Goal: Navigation & Orientation: Find specific page/section

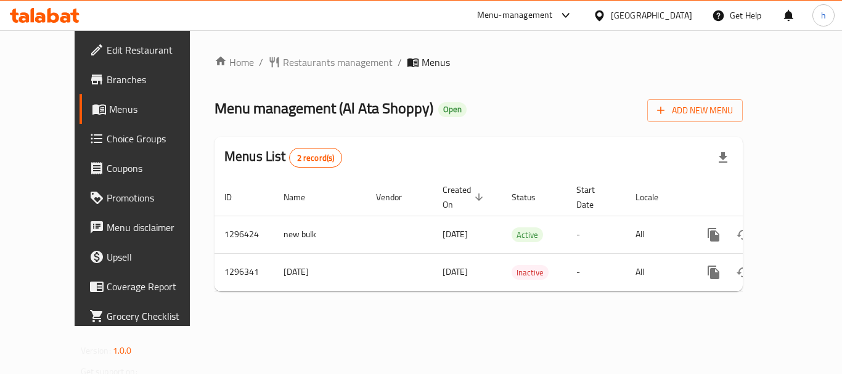
drag, startPoint x: 441, startPoint y: 27, endPoint x: 555, endPoint y: 25, distance: 114.0
click at [455, 34] on div "​ Menu-management Qatar Get Help h Edit Restaurant Branches Menus Choice Groups…" at bounding box center [421, 202] width 842 height 344
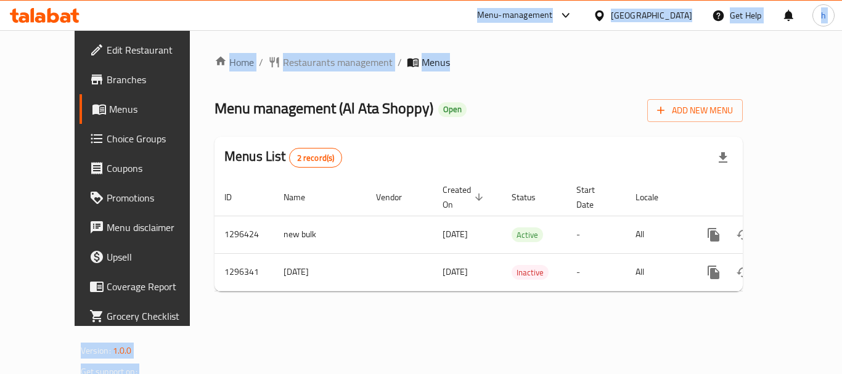
click at [553, 15] on div "Menu-management" at bounding box center [515, 15] width 76 height 15
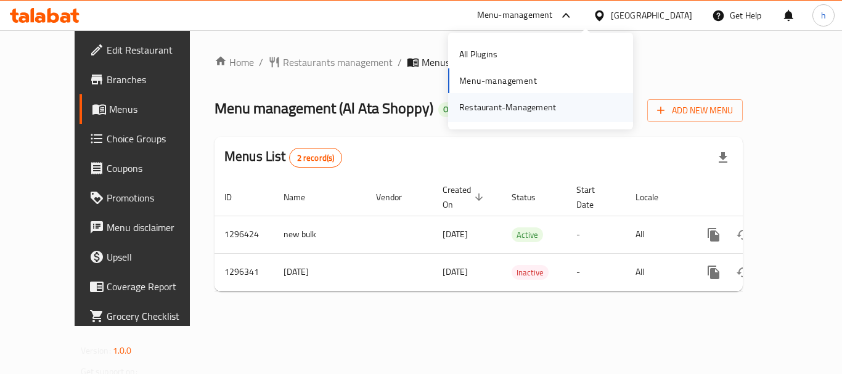
click at [517, 112] on div "Restaurant-Management" at bounding box center [507, 107] width 97 height 14
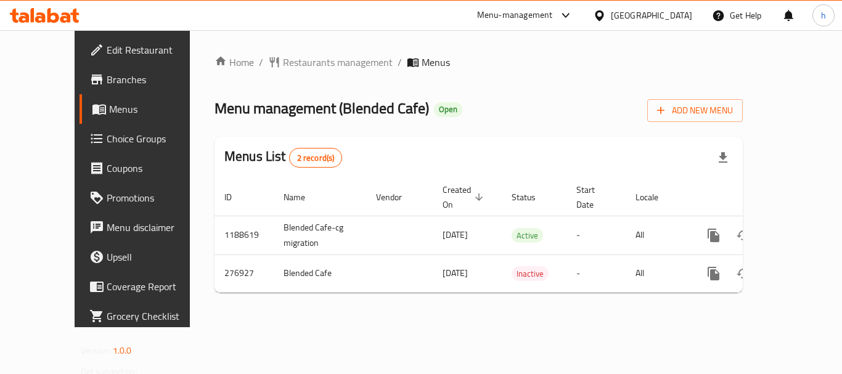
click at [606, 16] on icon at bounding box center [599, 15] width 13 height 13
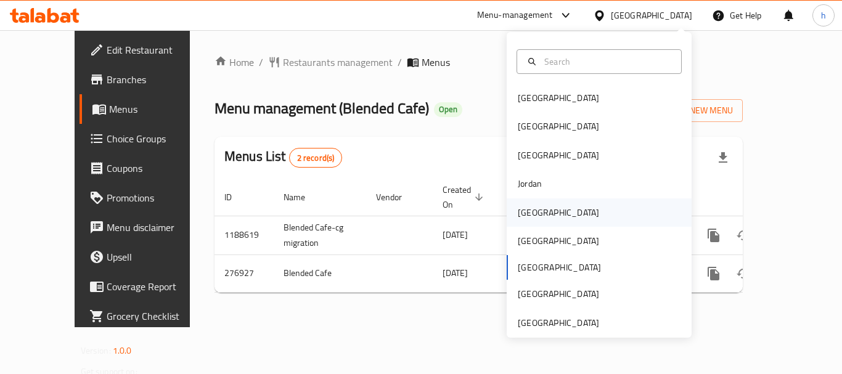
click at [546, 202] on div "Kuwait" at bounding box center [599, 212] width 185 height 28
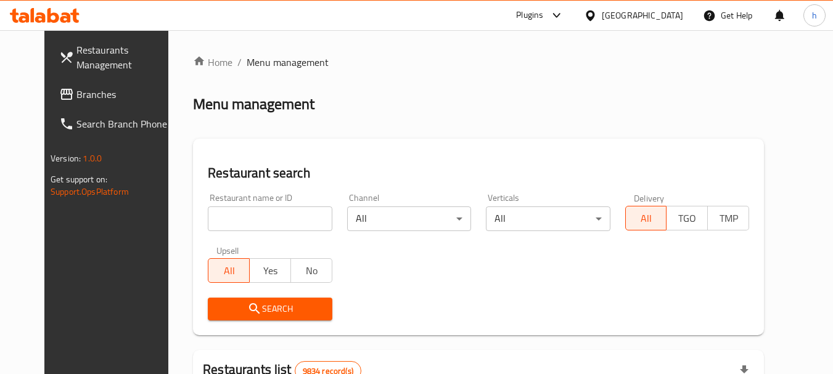
click at [543, 12] on div "Plugins" at bounding box center [529, 15] width 27 height 15
click at [584, 110] on div "Restaurant-Management" at bounding box center [526, 111] width 185 height 28
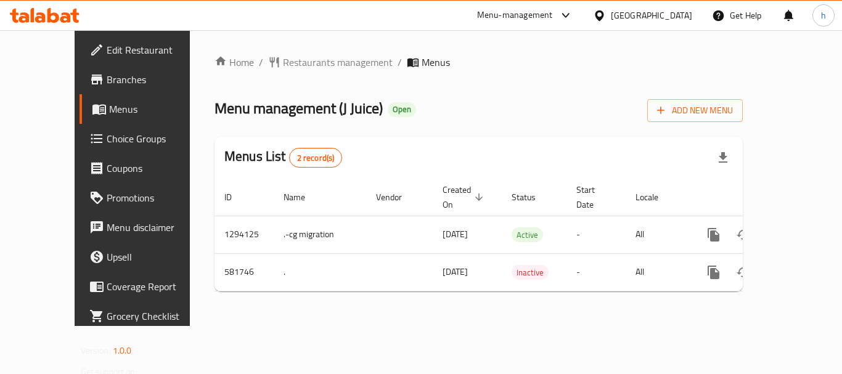
click at [606, 15] on icon at bounding box center [599, 15] width 13 height 13
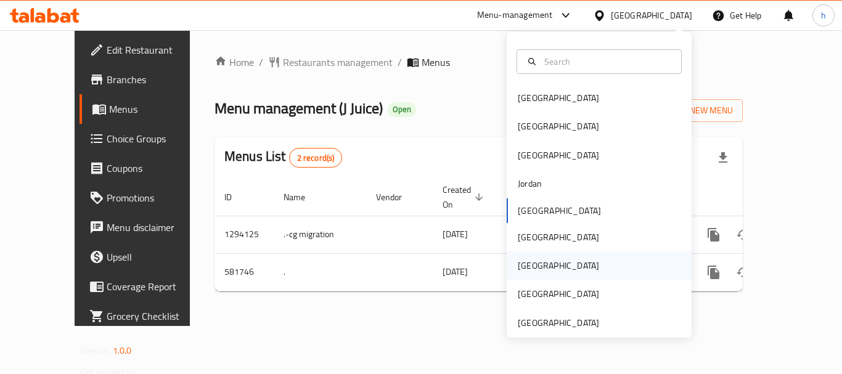
click at [556, 267] on div "[GEOGRAPHIC_DATA]" at bounding box center [599, 265] width 185 height 28
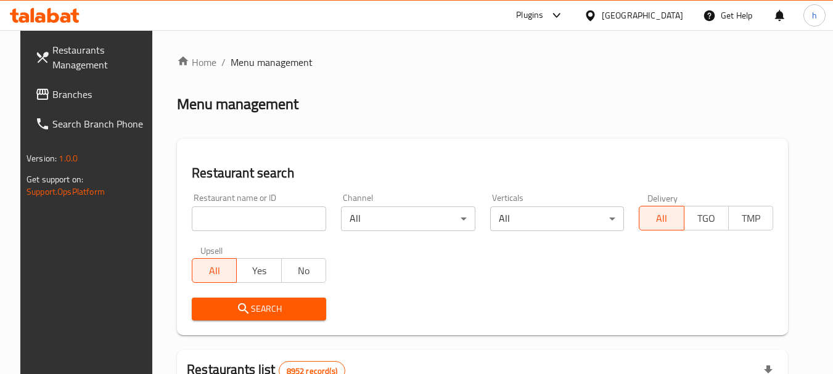
click at [543, 17] on div "Plugins" at bounding box center [529, 15] width 27 height 15
click at [573, 4] on div "Plugins" at bounding box center [539, 16] width 67 height 30
click at [543, 8] on div "Plugins" at bounding box center [529, 15] width 27 height 15
click at [524, 115] on div "Restaurant-Management" at bounding box center [498, 112] width 97 height 14
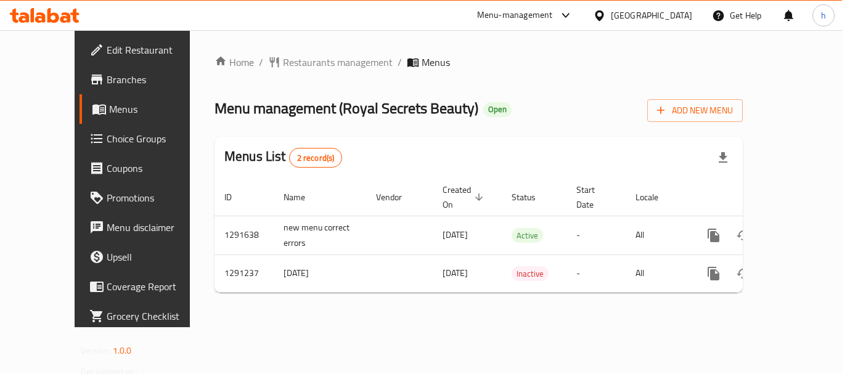
click at [553, 14] on div "Menu-management" at bounding box center [515, 15] width 76 height 15
click at [539, 108] on div "Restaurant-Management" at bounding box center [507, 107] width 97 height 14
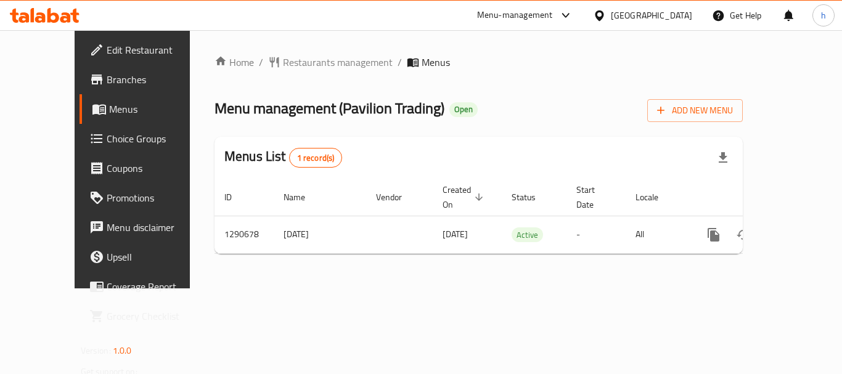
click at [603, 19] on icon at bounding box center [599, 15] width 9 height 10
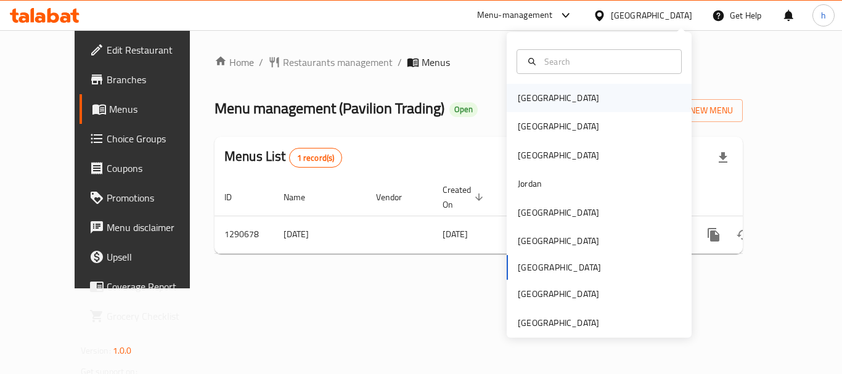
click at [554, 99] on div "[GEOGRAPHIC_DATA]" at bounding box center [599, 98] width 185 height 28
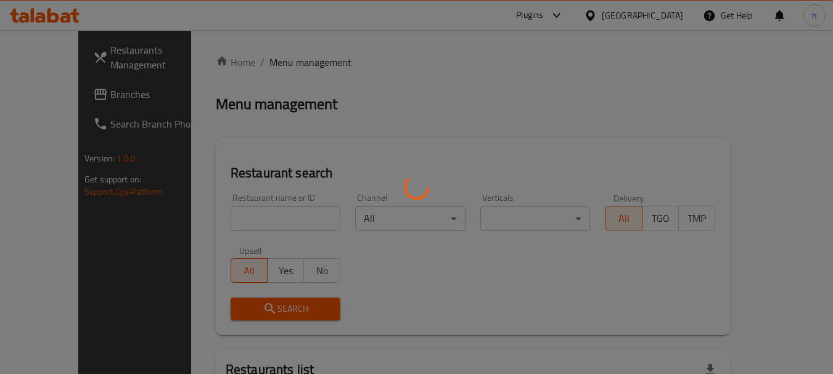
click at [587, 15] on div at bounding box center [416, 187] width 833 height 374
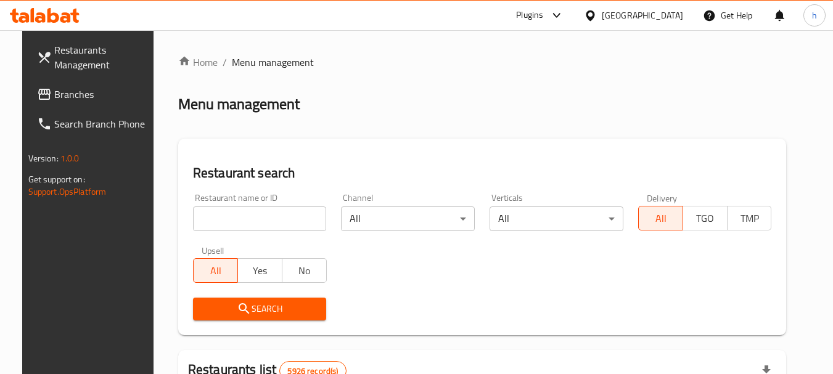
click at [564, 9] on div at bounding box center [554, 15] width 20 height 15
click at [573, 119] on div "Restaurant-Management" at bounding box center [523, 111] width 185 height 28
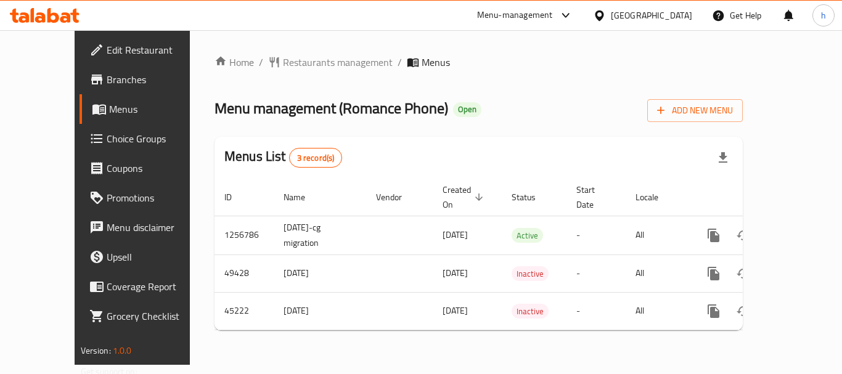
click at [606, 15] on icon at bounding box center [599, 15] width 13 height 13
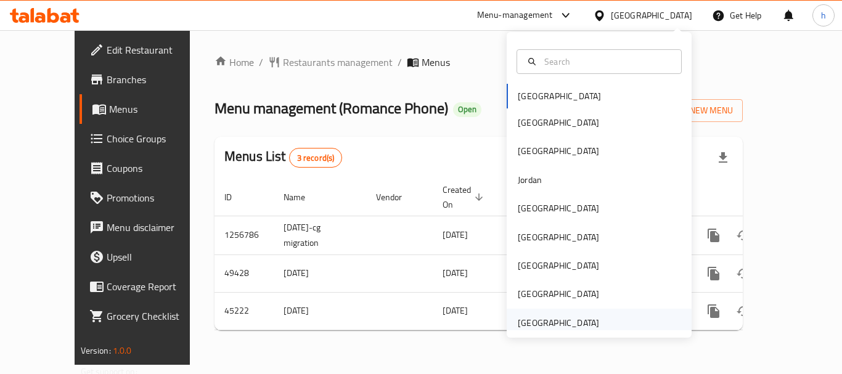
click at [563, 322] on div "[GEOGRAPHIC_DATA]" at bounding box center [558, 323] width 81 height 14
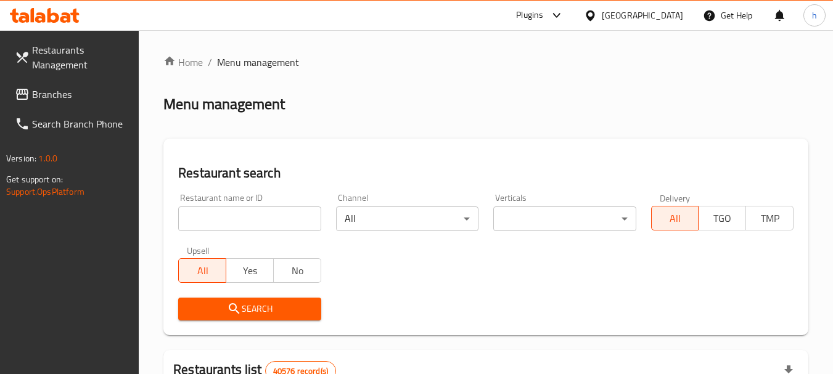
click at [550, 13] on icon at bounding box center [556, 15] width 15 height 15
click at [523, 116] on div "Restaurant-Management" at bounding box center [472, 111] width 185 height 28
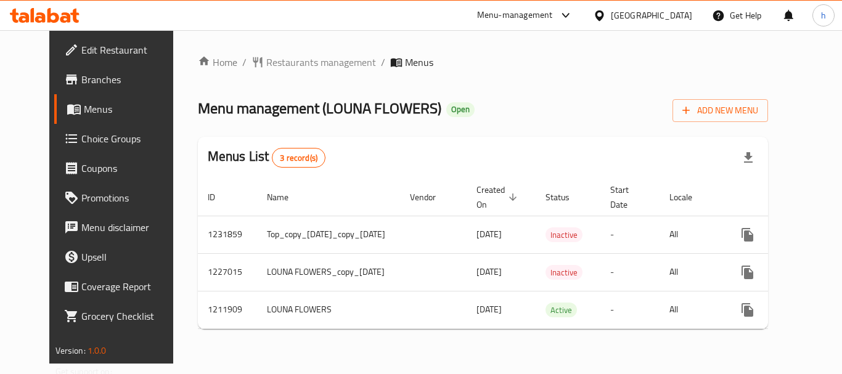
click at [530, 12] on div "Menu-management" at bounding box center [515, 15] width 76 height 15
click at [516, 106] on div "Restaurant-Management" at bounding box center [481, 107] width 185 height 28
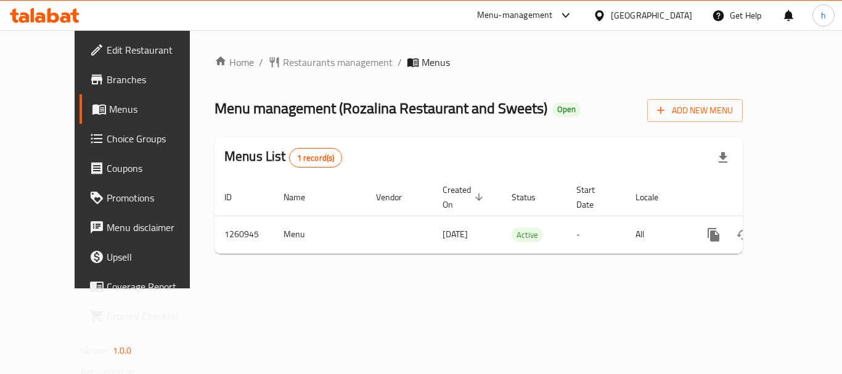
click at [630, 22] on div "[GEOGRAPHIC_DATA]" at bounding box center [651, 16] width 81 height 14
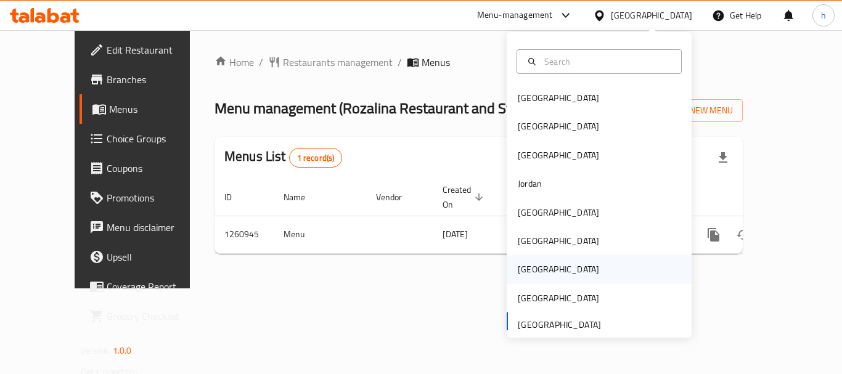
click at [564, 264] on div "[GEOGRAPHIC_DATA]" at bounding box center [599, 269] width 185 height 28
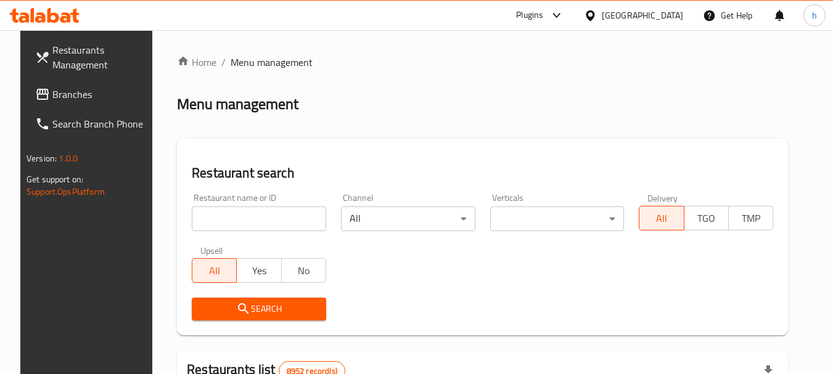
click at [543, 15] on div "Plugins" at bounding box center [529, 15] width 27 height 15
click at [580, 107] on div "Restaurant-Management" at bounding box center [531, 111] width 185 height 28
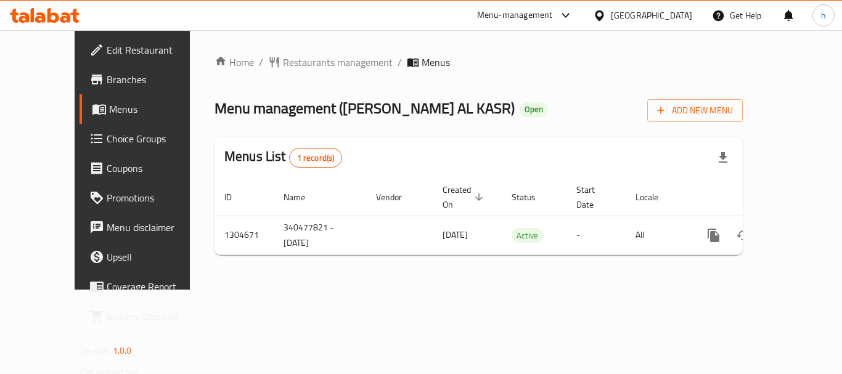
click at [603, 10] on icon at bounding box center [599, 15] width 9 height 10
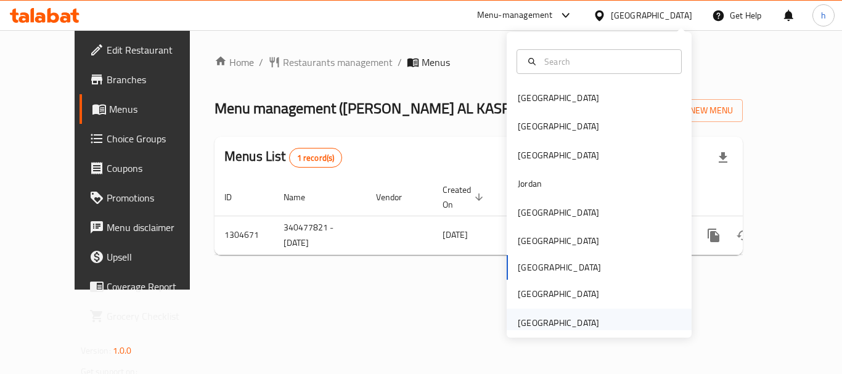
click at [559, 320] on div "[GEOGRAPHIC_DATA]" at bounding box center [558, 323] width 81 height 14
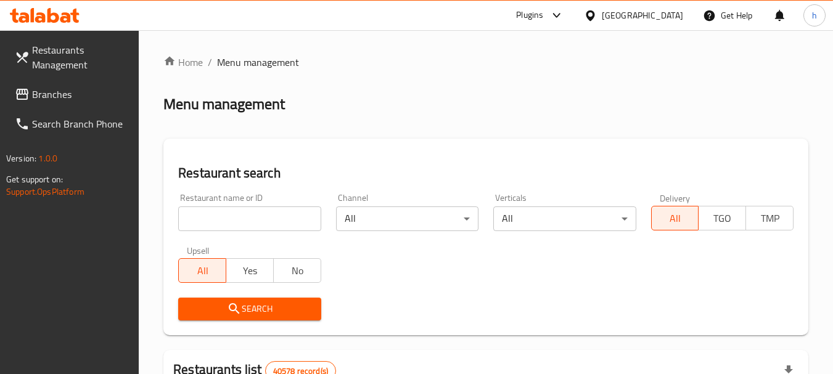
click at [79, 87] on span "Branches" at bounding box center [80, 94] width 97 height 15
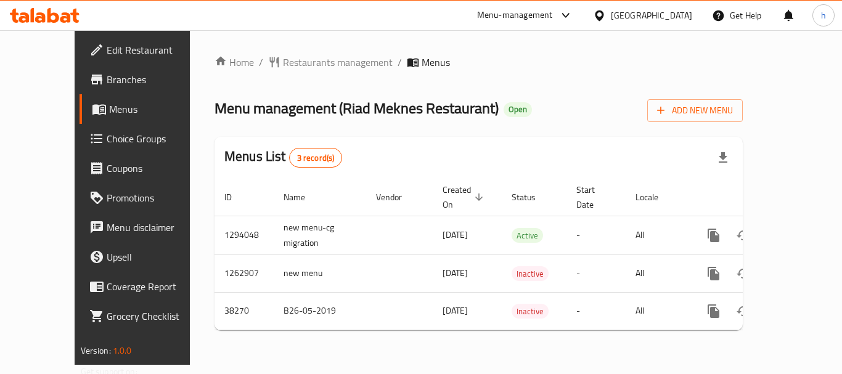
click at [524, 9] on div "Menu-management" at bounding box center [515, 15] width 76 height 15
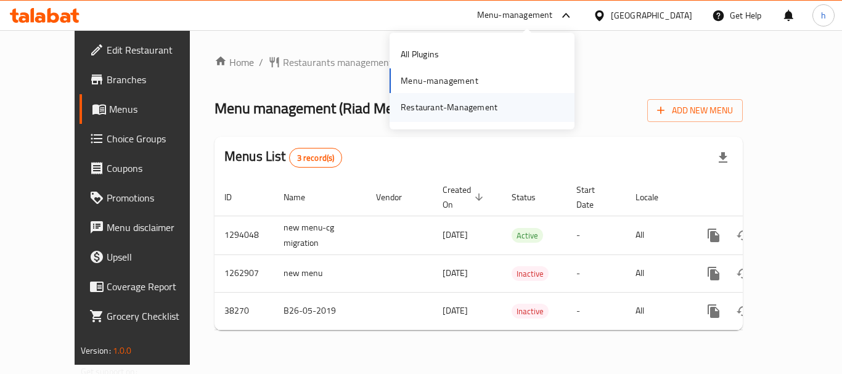
click at [499, 103] on div "Restaurant-Management" at bounding box center [449, 107] width 116 height 28
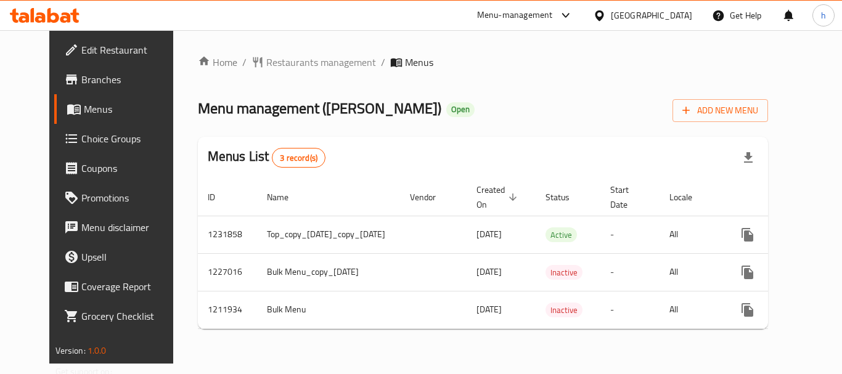
click at [629, 14] on div "[GEOGRAPHIC_DATA]" at bounding box center [651, 16] width 81 height 14
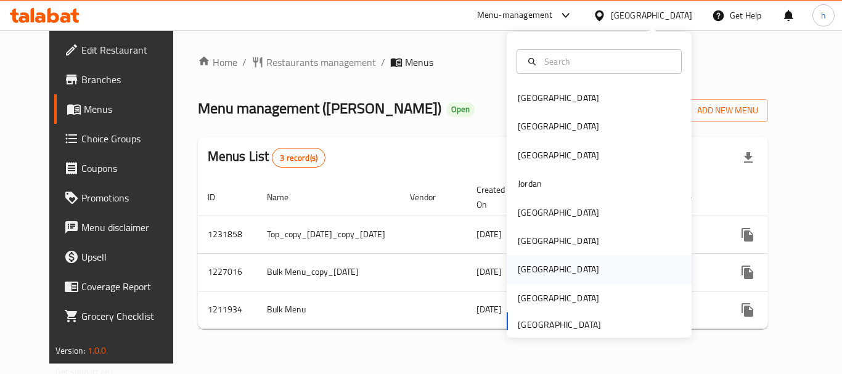
click at [542, 266] on div "Qatar" at bounding box center [599, 269] width 185 height 28
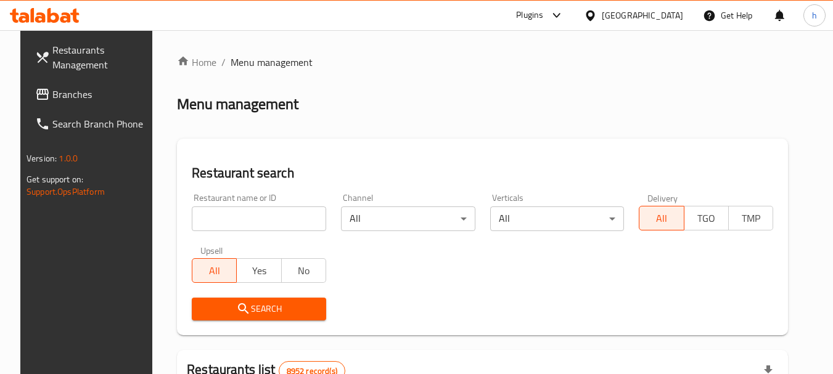
click at [80, 90] on span "Branches" at bounding box center [100, 94] width 97 height 15
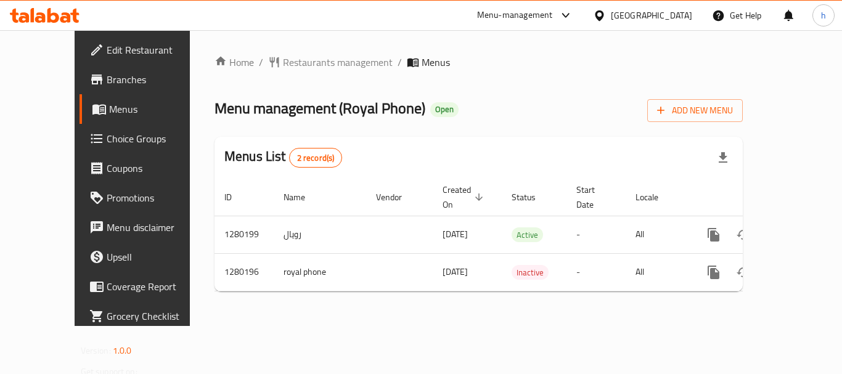
click at [606, 18] on icon at bounding box center [599, 15] width 13 height 13
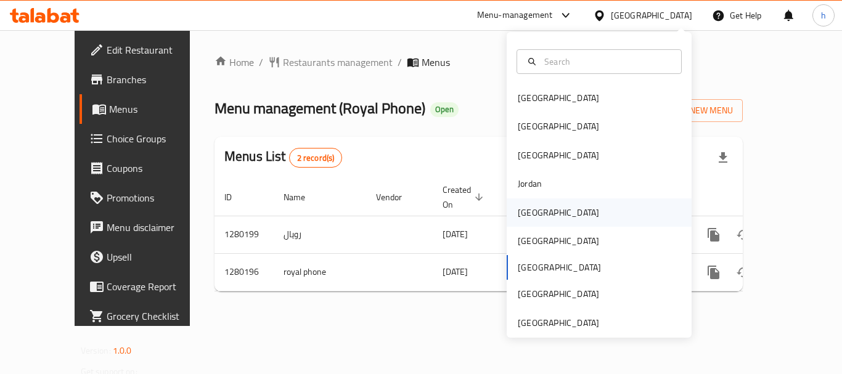
click at [578, 213] on div "Kuwait" at bounding box center [599, 212] width 185 height 28
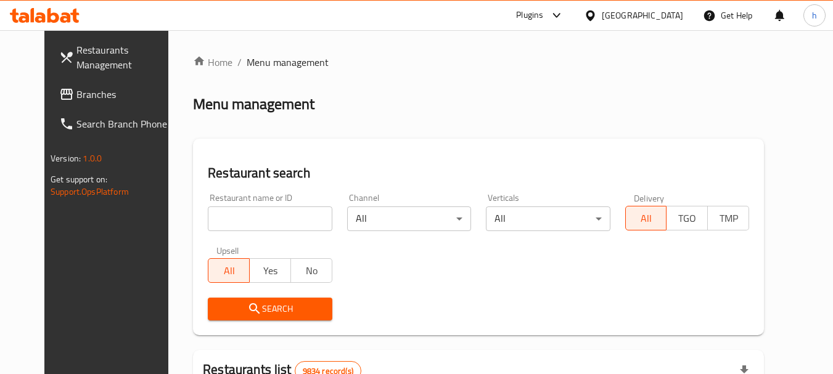
click at [564, 15] on div at bounding box center [554, 15] width 20 height 15
click at [568, 115] on div "Restaurant-Management" at bounding box center [526, 111] width 185 height 28
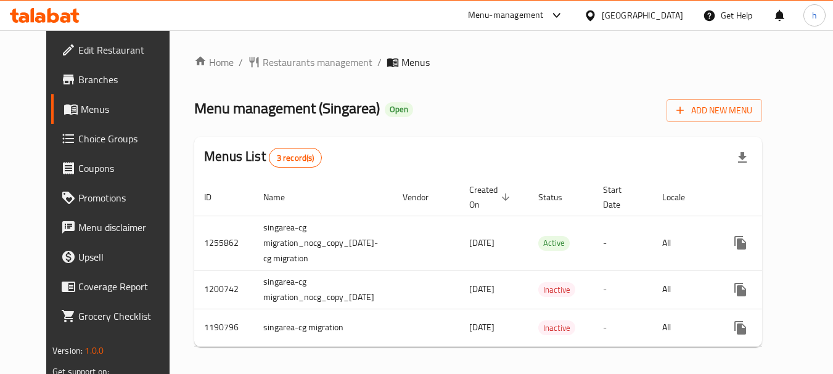
drag, startPoint x: 655, startPoint y: 12, endPoint x: 686, endPoint y: 79, distance: 73.6
click at [686, 79] on div "Home / Restaurants management / Menus Menu management ( Singarea ) Open Add New…" at bounding box center [478, 206] width 568 height 302
click at [671, 16] on div "Kuwait" at bounding box center [641, 16] width 81 height 14
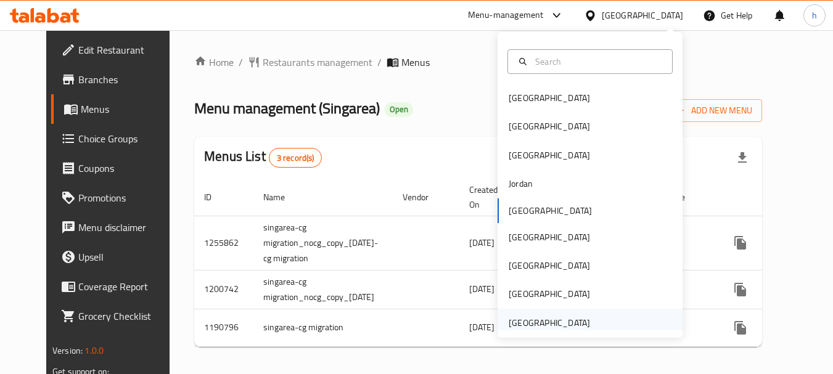
click at [581, 323] on div "[GEOGRAPHIC_DATA]" at bounding box center [549, 323] width 101 height 28
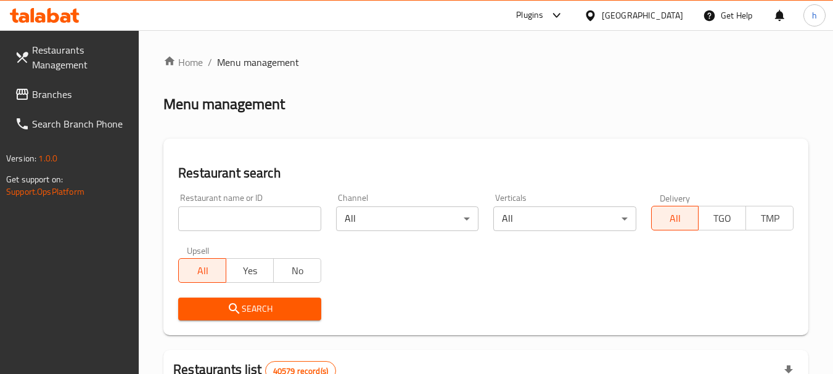
click at [539, 15] on div "Plugins" at bounding box center [529, 15] width 27 height 15
click at [502, 120] on div "Restaurant-Management" at bounding box center [472, 111] width 185 height 28
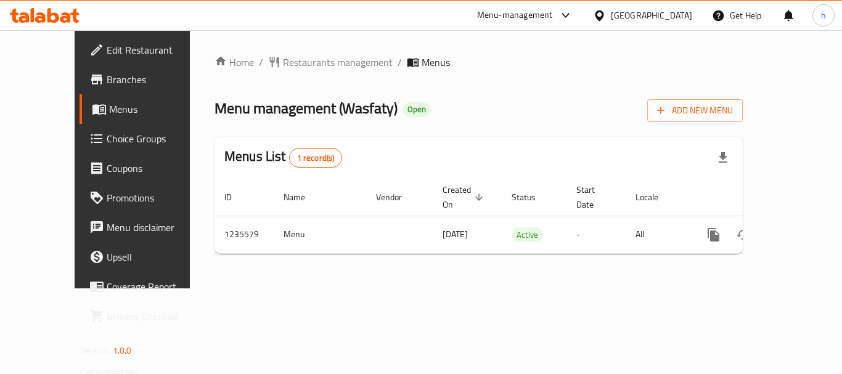
click at [529, 15] on div "Menu-management" at bounding box center [515, 15] width 76 height 15
click at [494, 104] on div "Restaurant-Management" at bounding box center [449, 107] width 97 height 14
click at [109, 110] on span "Menus" at bounding box center [157, 109] width 96 height 15
click at [485, 10] on div "Menu-management" at bounding box center [515, 15] width 76 height 15
click at [486, 112] on div "Restaurant-Management" at bounding box center [449, 107] width 97 height 14
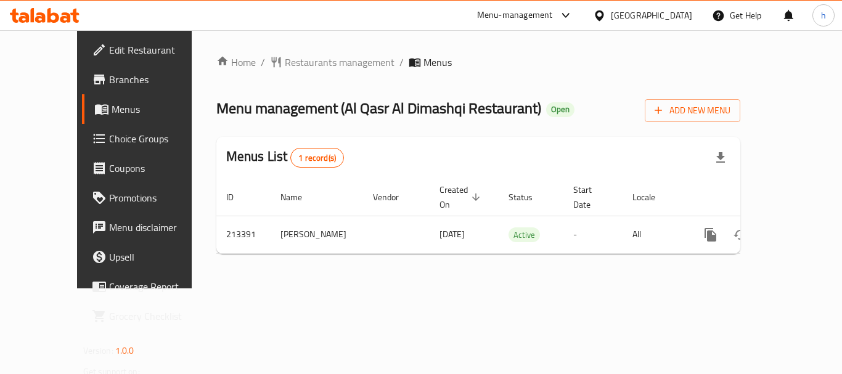
click at [631, 17] on div "[GEOGRAPHIC_DATA]" at bounding box center [651, 16] width 81 height 14
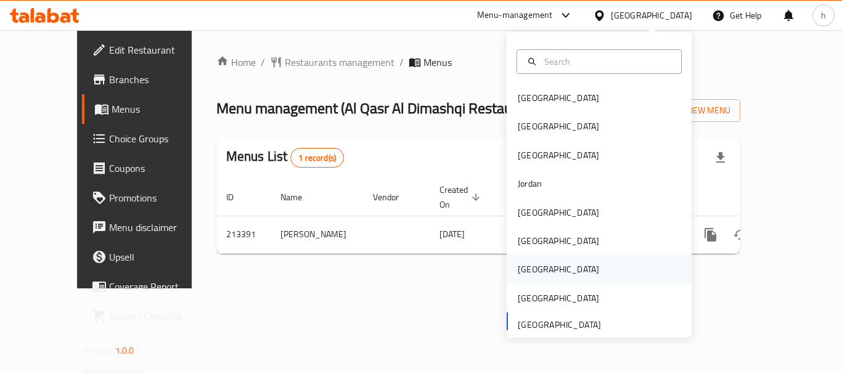
click at [576, 268] on div "[GEOGRAPHIC_DATA]" at bounding box center [599, 269] width 185 height 28
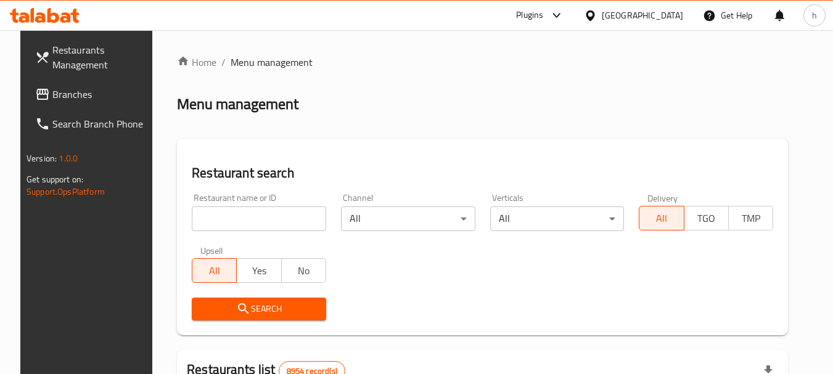
click at [543, 22] on div "Plugins" at bounding box center [529, 15] width 27 height 15
click at [512, 115] on div "Restaurant-Management" at bounding box center [498, 112] width 97 height 14
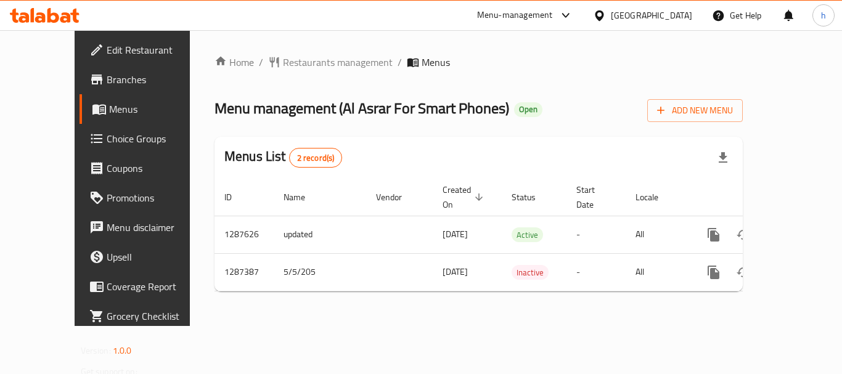
click at [606, 9] on icon at bounding box center [599, 15] width 13 height 13
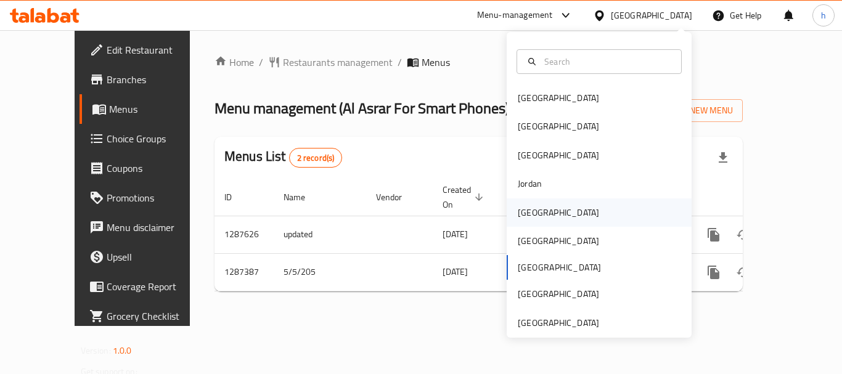
click at [587, 214] on div "[GEOGRAPHIC_DATA]" at bounding box center [599, 212] width 185 height 28
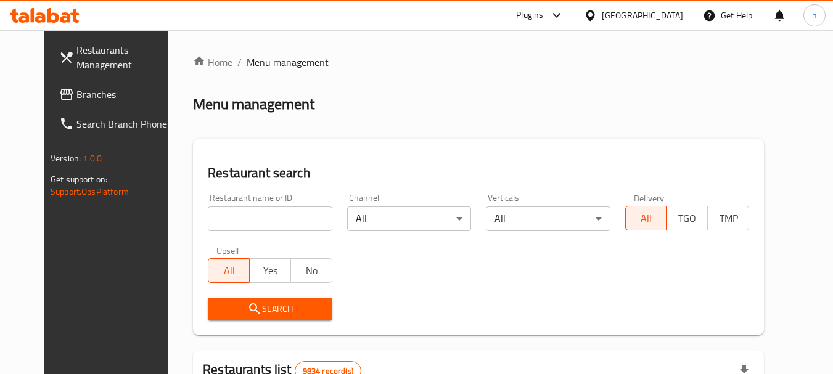
click at [76, 97] on span "Branches" at bounding box center [124, 94] width 97 height 15
click at [90, 91] on span "Branches" at bounding box center [124, 94] width 97 height 15
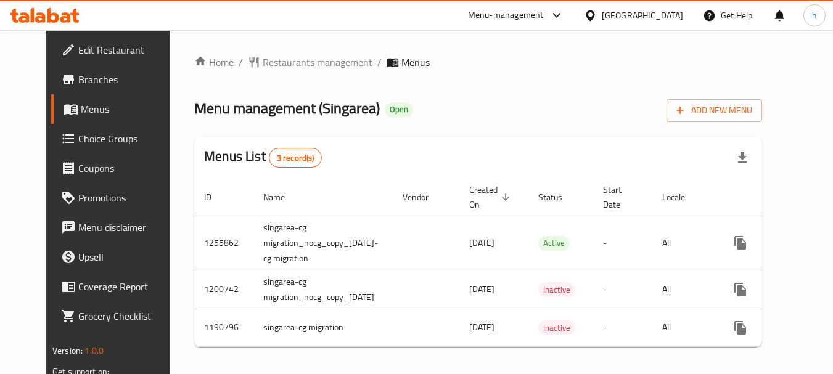
click at [662, 9] on div "[GEOGRAPHIC_DATA]" at bounding box center [641, 16] width 81 height 14
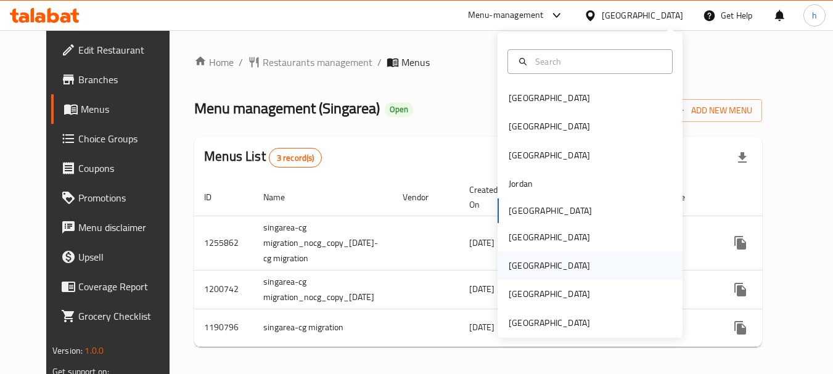
click at [544, 267] on div "[GEOGRAPHIC_DATA]" at bounding box center [589, 265] width 185 height 28
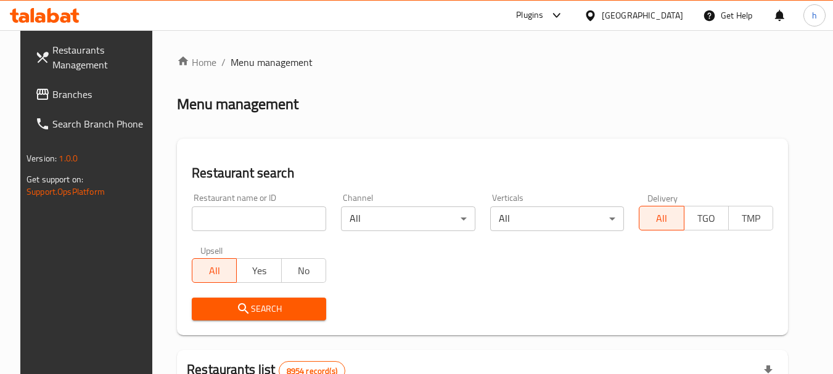
click at [564, 20] on icon at bounding box center [556, 15] width 15 height 15
click at [551, 108] on div "Restaurant-Management" at bounding box center [498, 111] width 116 height 28
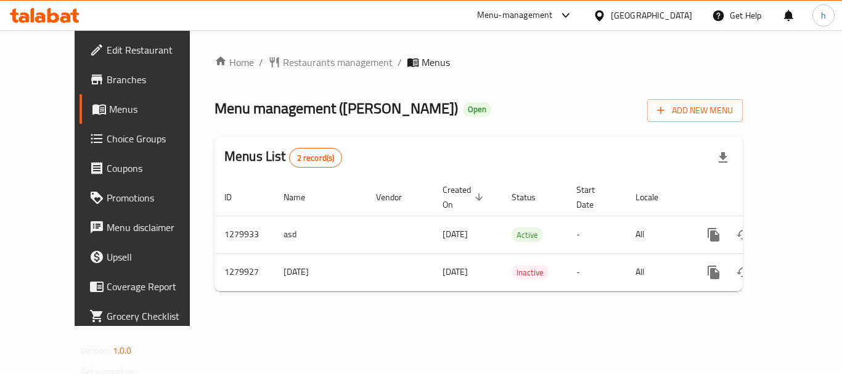
click at [553, 18] on div "Menu-management" at bounding box center [515, 15] width 76 height 15
click at [547, 113] on div "Restaurant-Management" at bounding box center [507, 107] width 97 height 14
click at [583, 15] on div "Menu-management" at bounding box center [525, 16] width 116 height 30
click at [651, 13] on div "[GEOGRAPHIC_DATA]" at bounding box center [642, 16] width 119 height 30
click at [672, 18] on div "[GEOGRAPHIC_DATA]" at bounding box center [651, 16] width 81 height 14
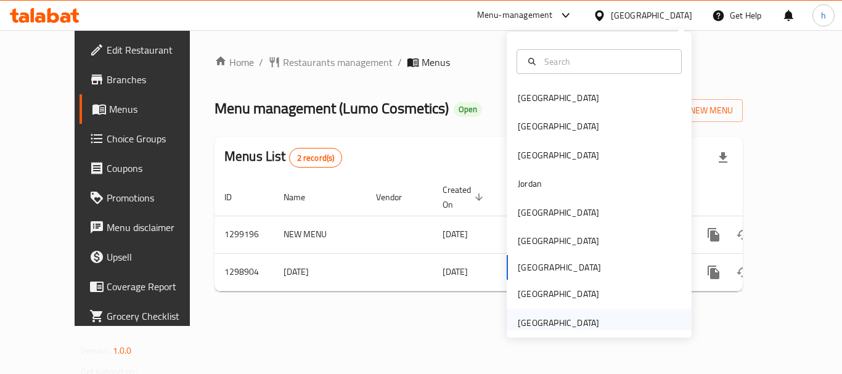
click at [635, 323] on div "United Arab Emirates" at bounding box center [599, 323] width 185 height 28
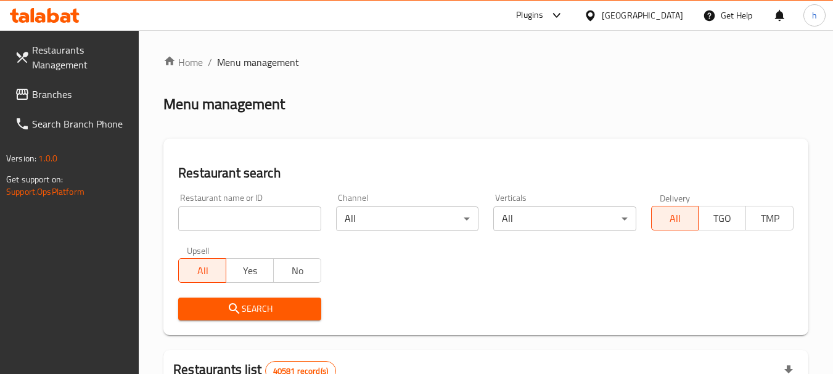
click at [552, 15] on icon at bounding box center [556, 15] width 15 height 15
click at [517, 120] on div "Restaurant-Management" at bounding box center [472, 111] width 185 height 28
